Goal: Transaction & Acquisition: Purchase product/service

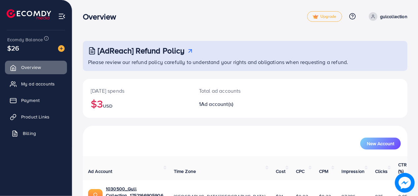
click at [42, 134] on link "Billing" at bounding box center [36, 133] width 62 height 13
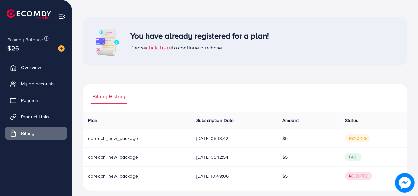
scroll to position [29, 0]
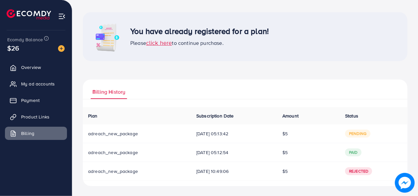
drag, startPoint x: 190, startPoint y: 169, endPoint x: 243, endPoint y: 171, distance: 52.1
click at [243, 171] on span "21/07/2025, 10:49:06" at bounding box center [233, 171] width 75 height 7
drag, startPoint x: 285, startPoint y: 170, endPoint x: 293, endPoint y: 171, distance: 7.3
click at [293, 171] on td "$5" at bounding box center [308, 170] width 63 height 19
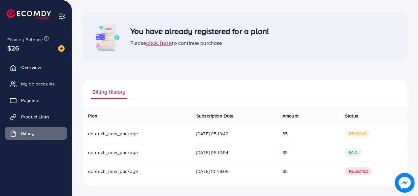
drag, startPoint x: 293, startPoint y: 171, endPoint x: 267, endPoint y: 164, distance: 26.5
click at [267, 164] on td "21/07/2025, 10:49:06" at bounding box center [234, 170] width 86 height 19
click at [35, 63] on link "Overview" at bounding box center [36, 67] width 62 height 13
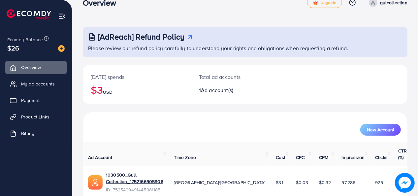
scroll to position [31, 0]
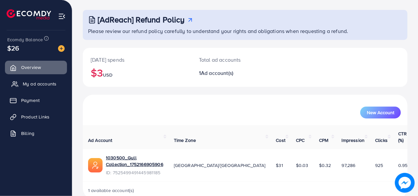
click at [29, 86] on span "My ad accounts" at bounding box center [40, 83] width 34 height 7
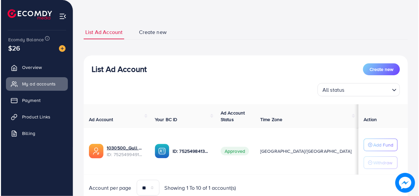
scroll to position [24, 0]
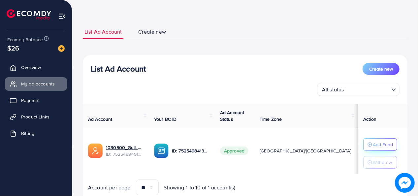
click at [372, 145] on p "Add Fund" at bounding box center [382, 144] width 20 height 8
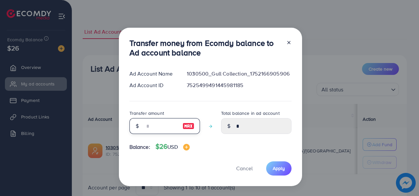
click at [159, 121] on input "number" at bounding box center [161, 126] width 33 height 16
type input "*"
type input "****"
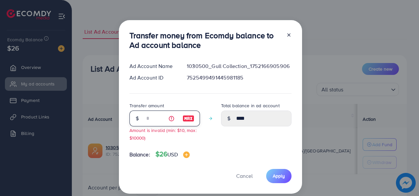
type input "****"
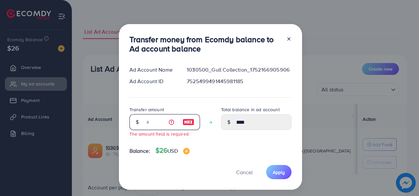
type input "*"
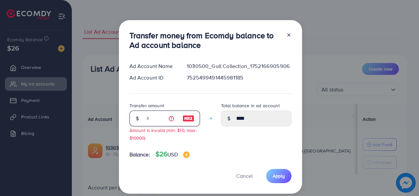
type input "****"
type input "**"
type input "*****"
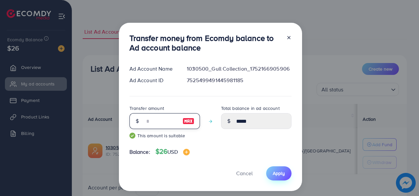
type input "**"
click at [285, 172] on button "Apply" at bounding box center [278, 173] width 25 height 14
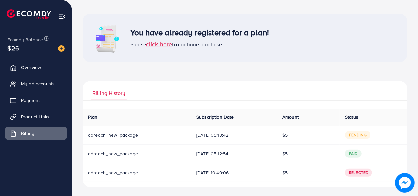
scroll to position [29, 0]
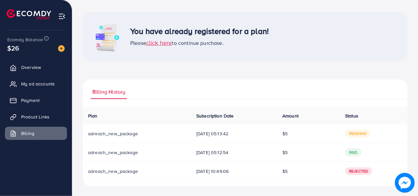
click at [358, 171] on span "Rejected" at bounding box center [358, 171] width 27 height 8
click at [118, 171] on span "adreach_new_package" at bounding box center [113, 171] width 50 height 7
click at [163, 42] on span "click here" at bounding box center [159, 43] width 26 height 8
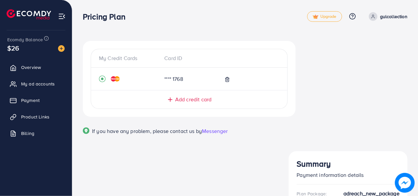
drag, startPoint x: 419, startPoint y: 36, endPoint x: 419, endPoint y: 42, distance: 5.6
click at [418, 42] on html "Pricing Plan Upgrade Help Center Contact Support Plans and Pricing Term and pol…" at bounding box center [209, 98] width 418 height 196
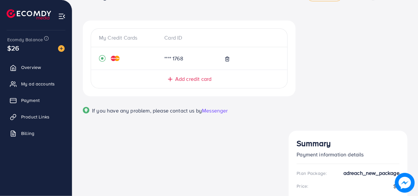
scroll to position [15, 0]
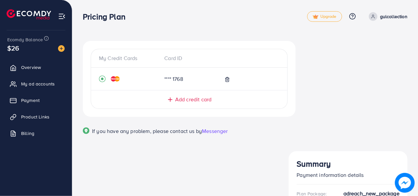
scroll to position [11, 0]
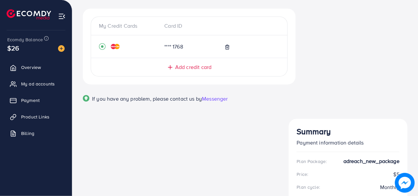
scroll to position [53, 0]
